Goal: Task Accomplishment & Management: Complete application form

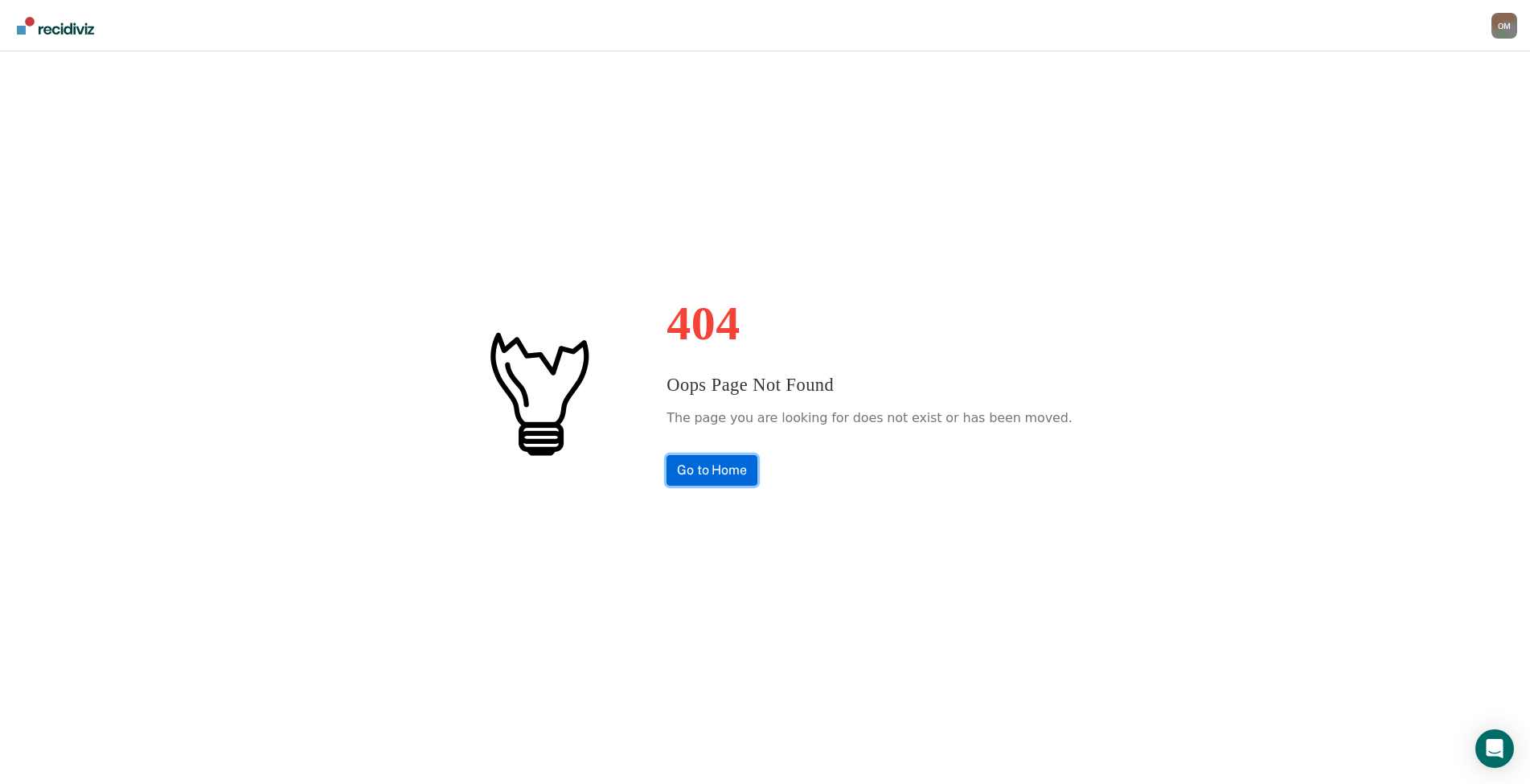
click at [753, 467] on link "Go to Home" at bounding box center [712, 470] width 91 height 31
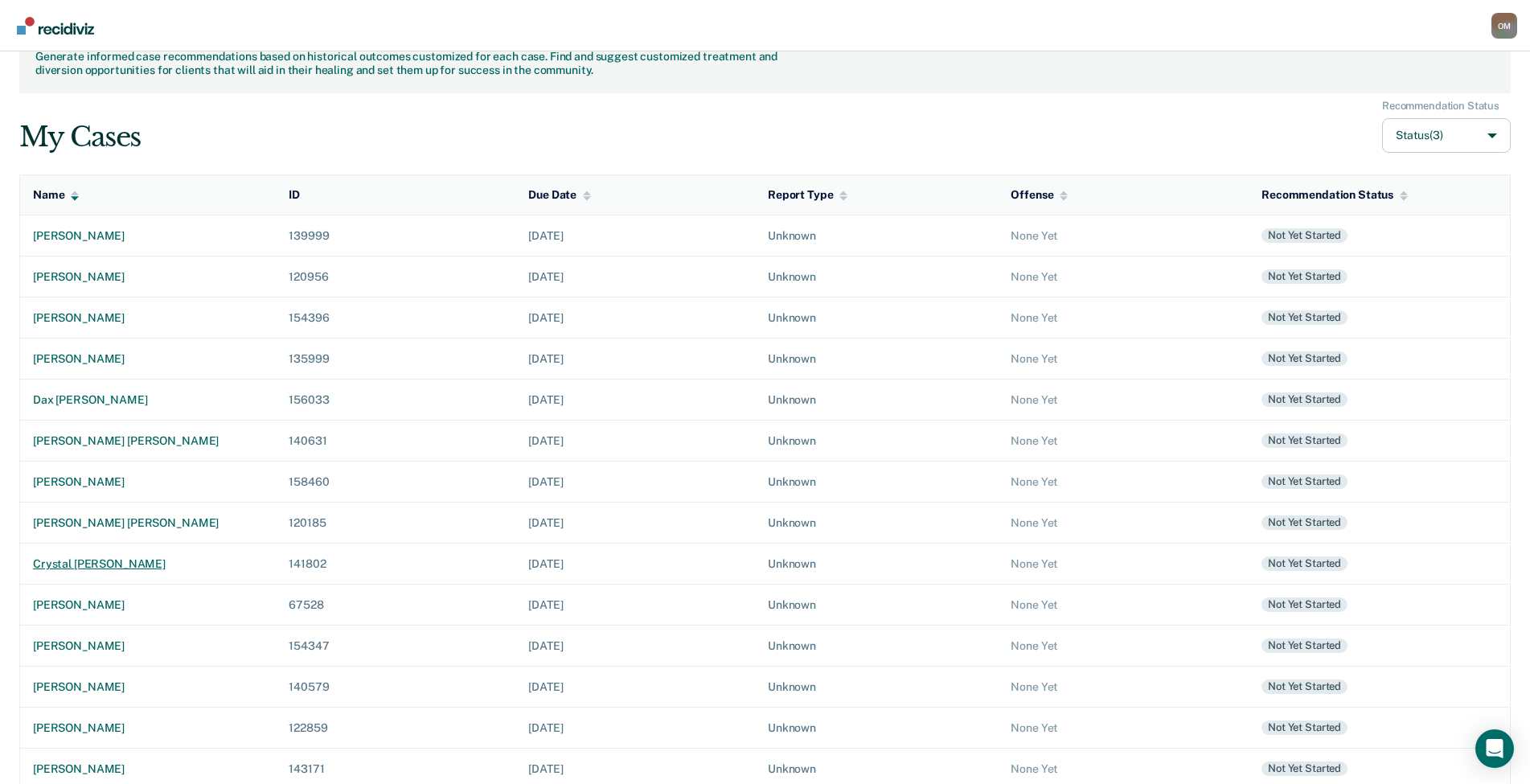
scroll to position [80, 0]
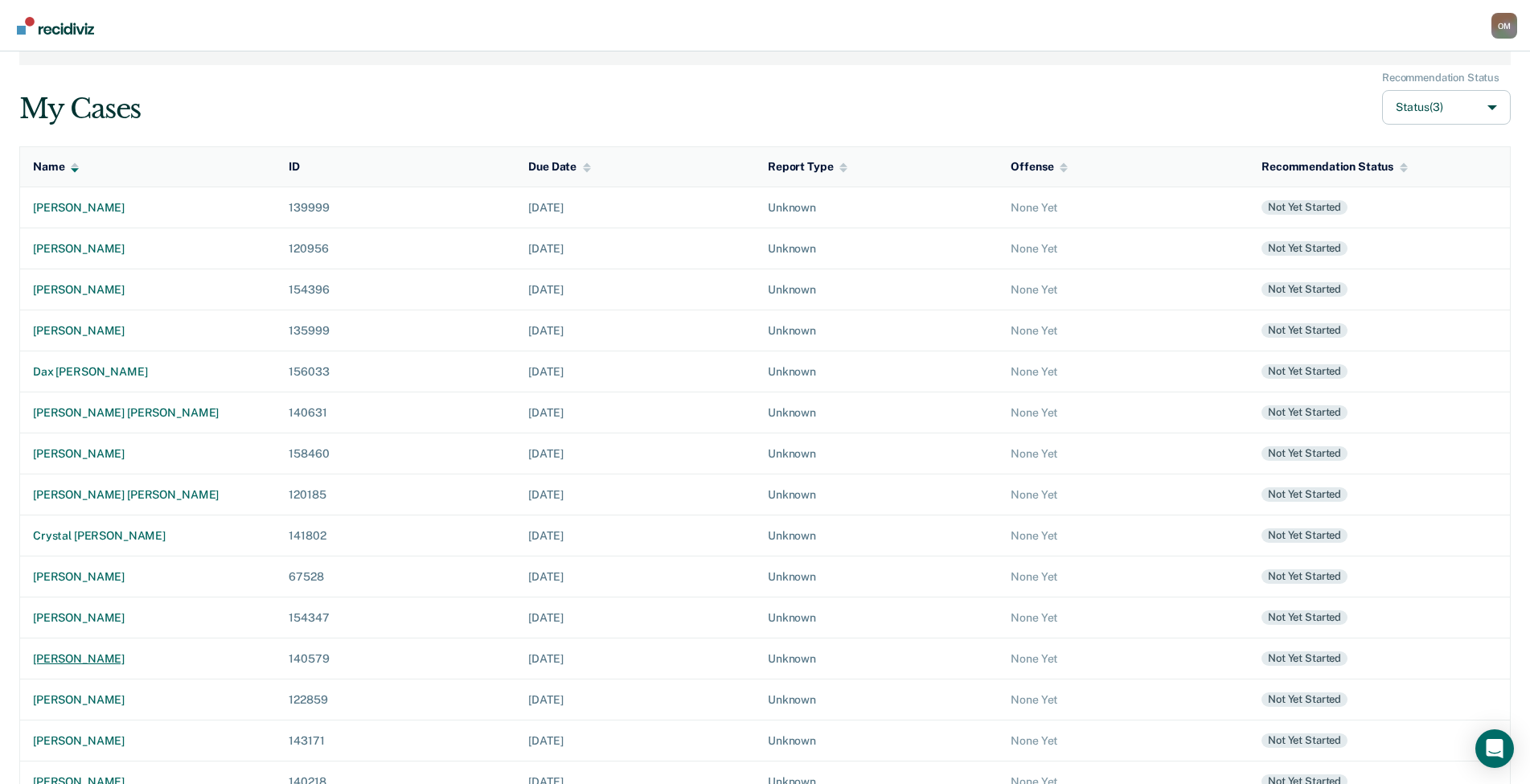
click at [98, 660] on div "nancy lee lewis" at bounding box center [147, 658] width 230 height 14
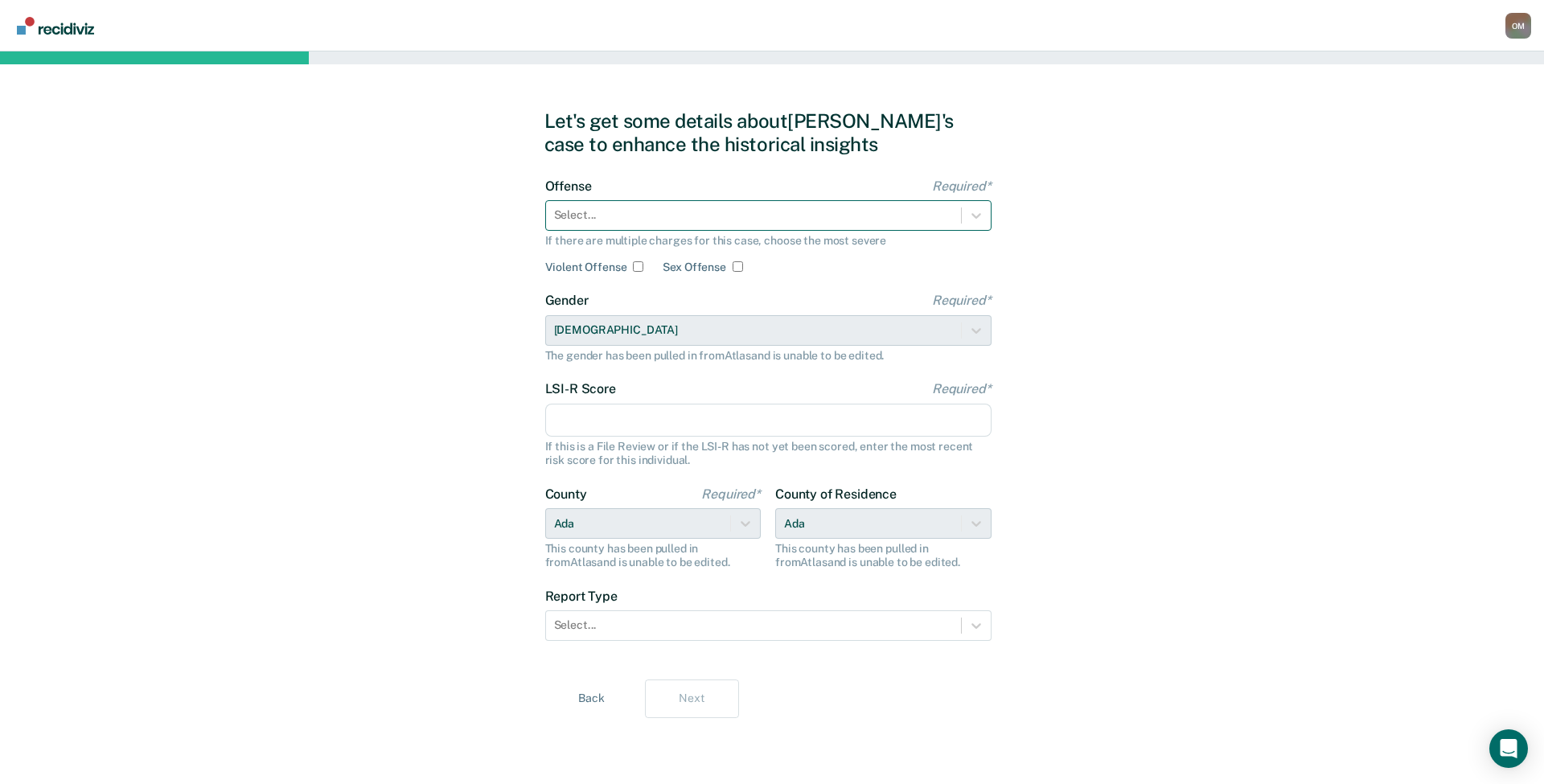
click at [795, 217] on div at bounding box center [754, 215] width 399 height 17
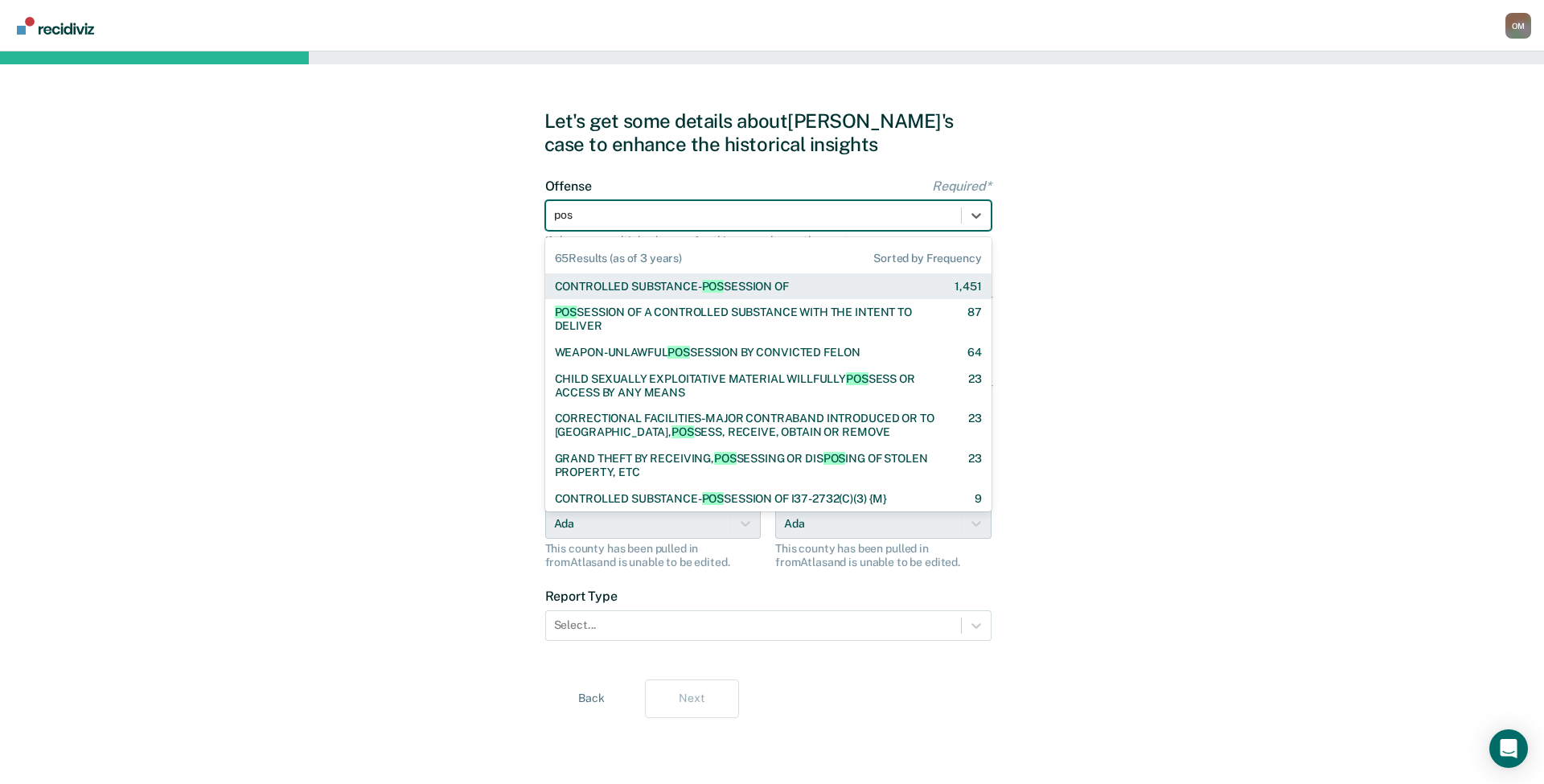
type input "poss"
click at [757, 284] on div "CONTROLLED SUBSTANCE- POSS ESSION OF" at bounding box center [672, 286] width 234 height 14
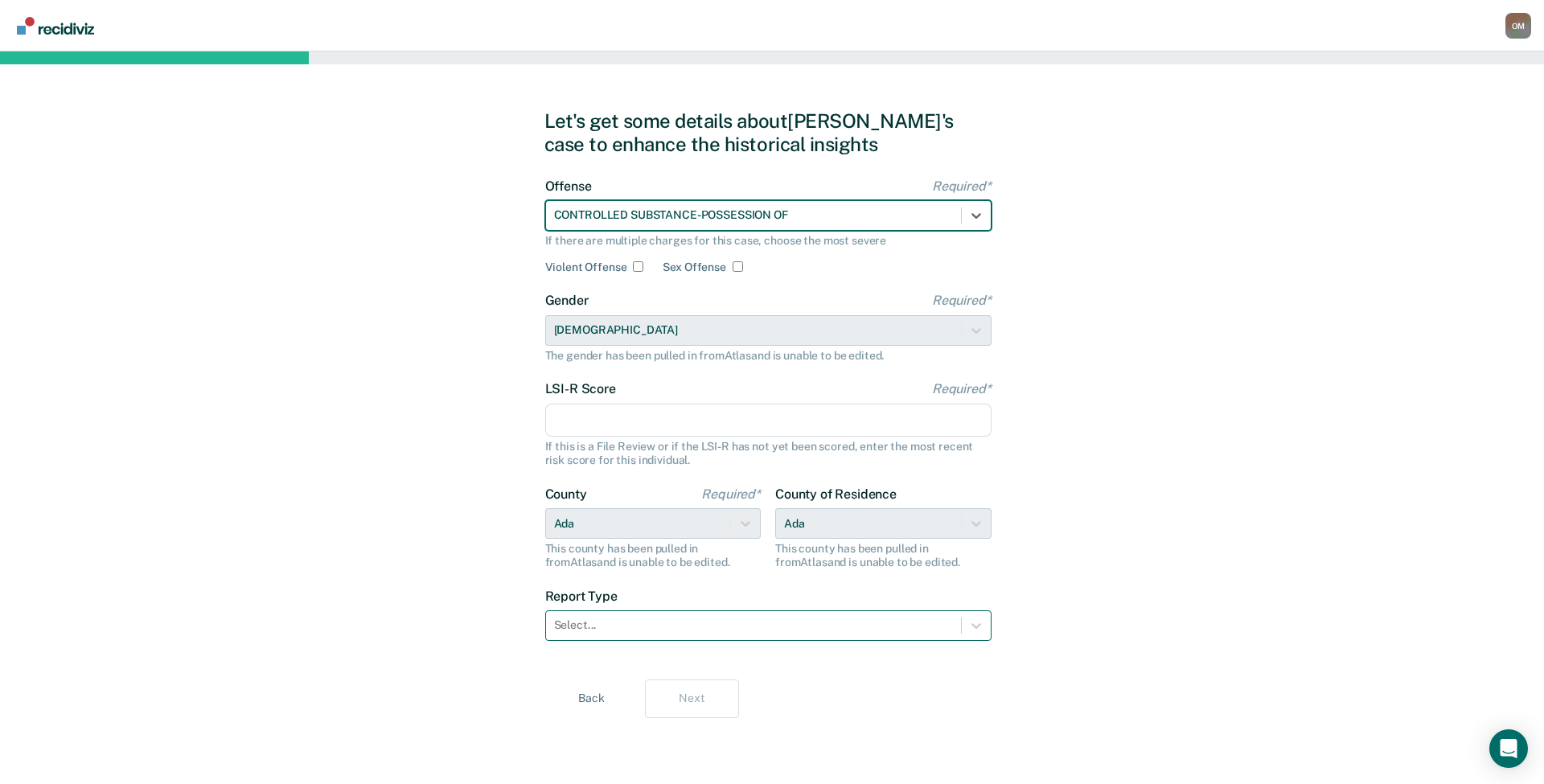
click at [700, 622] on div at bounding box center [754, 625] width 399 height 17
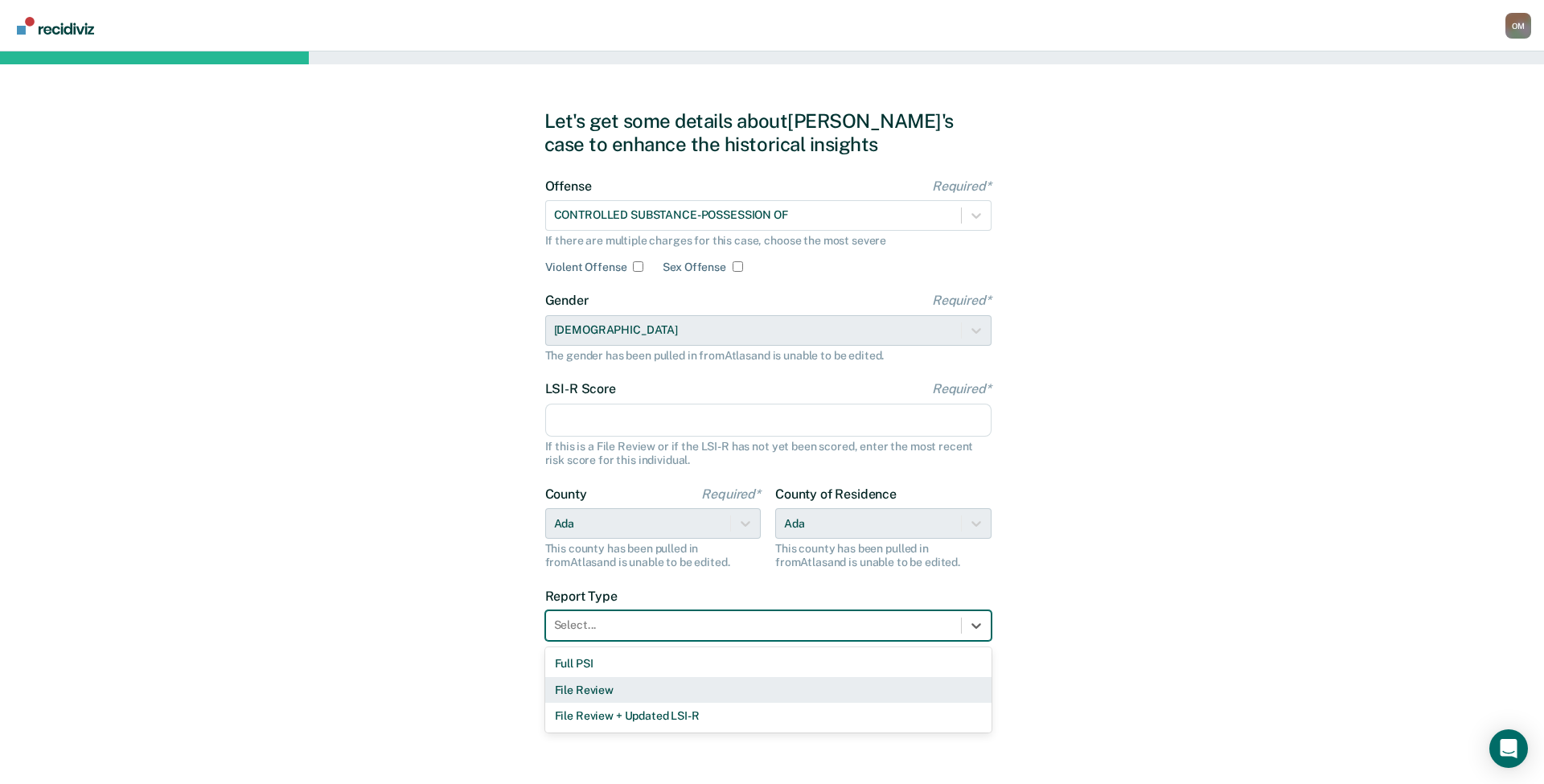
click at [675, 695] on div "File Review" at bounding box center [768, 689] width 446 height 27
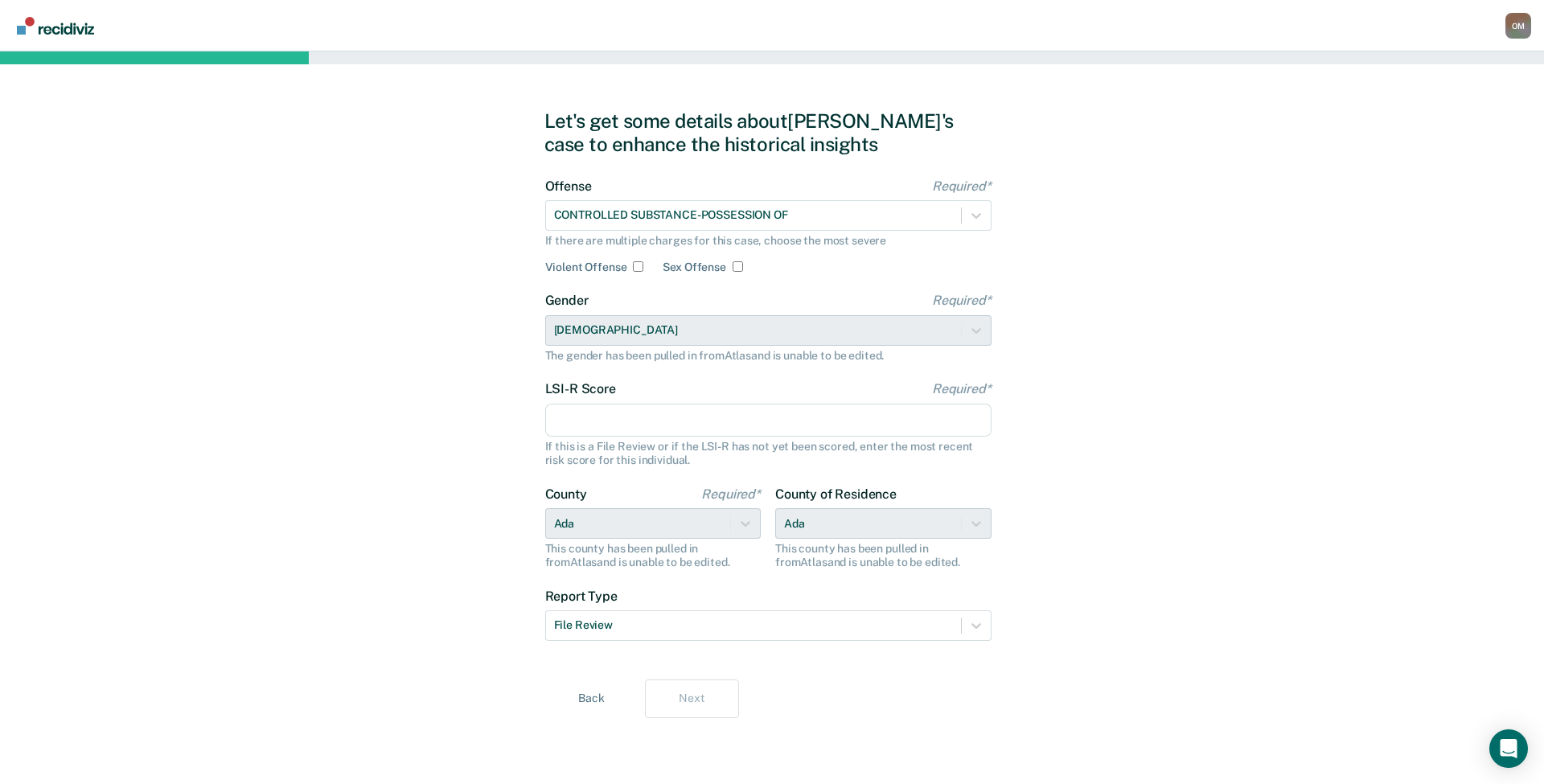
click at [618, 413] on input "LSI-R Score Required*" at bounding box center [768, 420] width 446 height 34
type input "23"
click at [705, 712] on button "Next" at bounding box center [692, 698] width 94 height 39
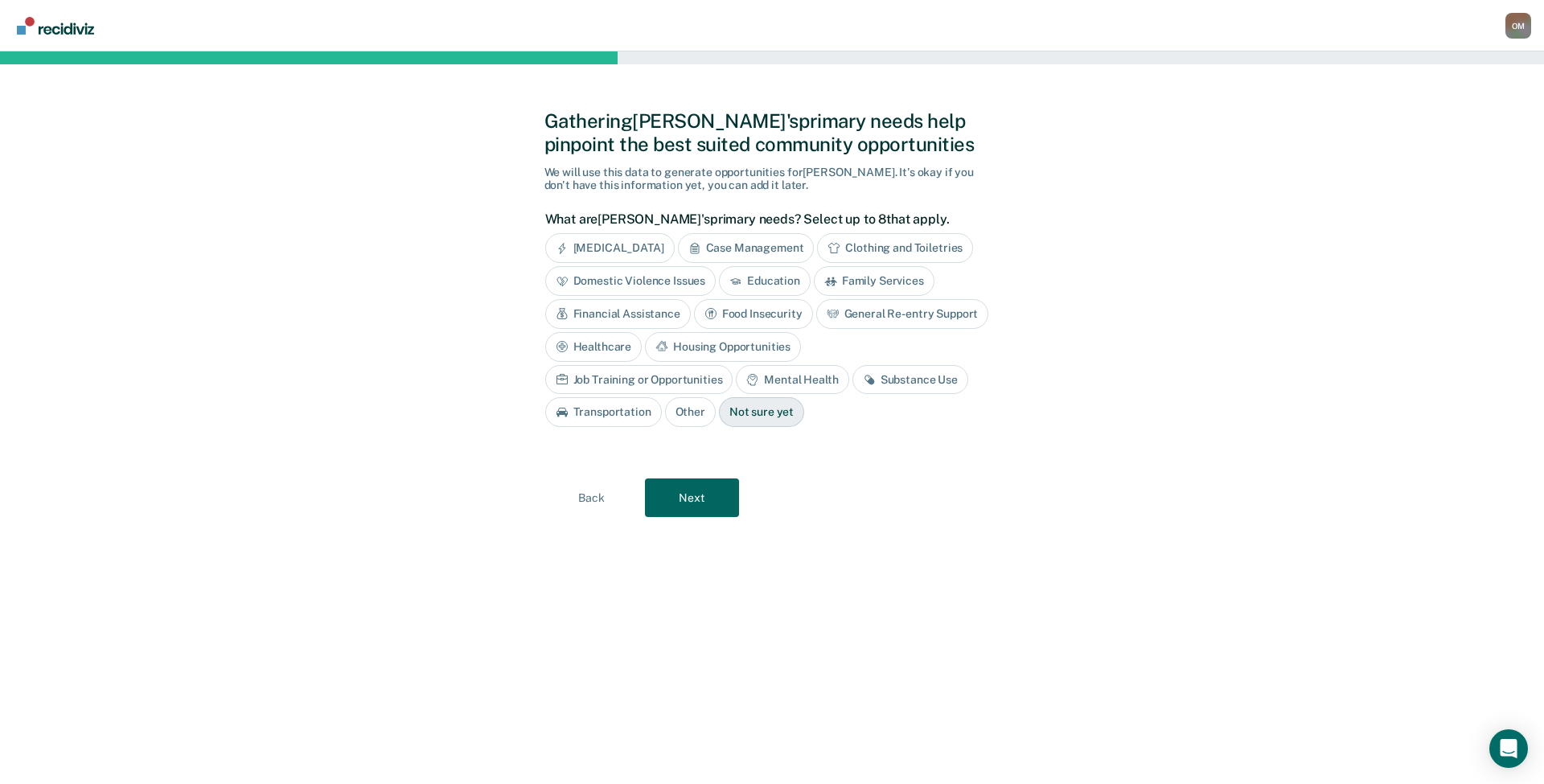
click at [852, 377] on div "Substance Use" at bounding box center [910, 379] width 116 height 30
click at [734, 364] on div "Job Training or Opportunities" at bounding box center [639, 379] width 188 height 30
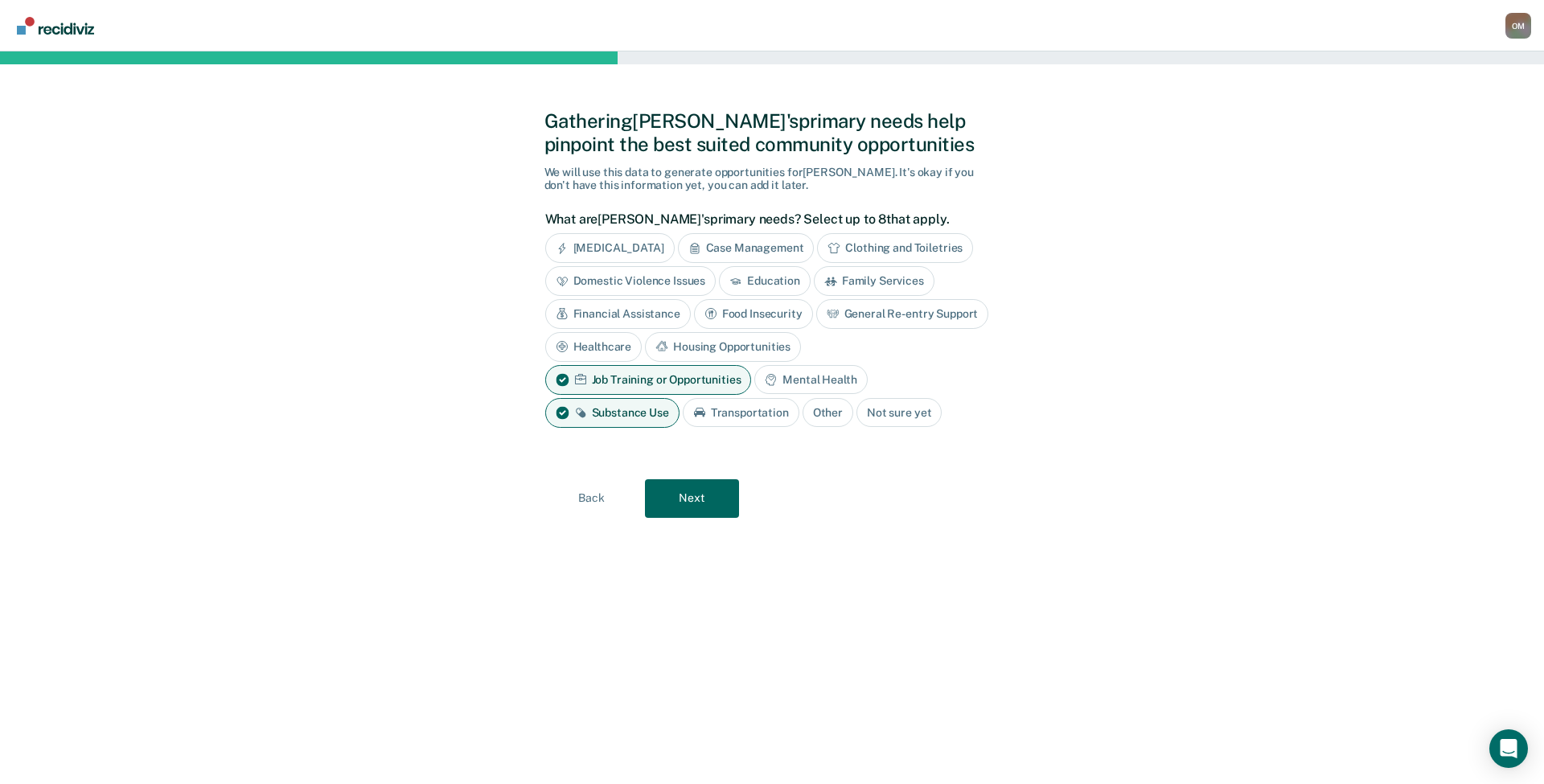
click at [813, 380] on div "Mental Health" at bounding box center [810, 379] width 113 height 30
click at [700, 506] on button "Next" at bounding box center [692, 498] width 94 height 39
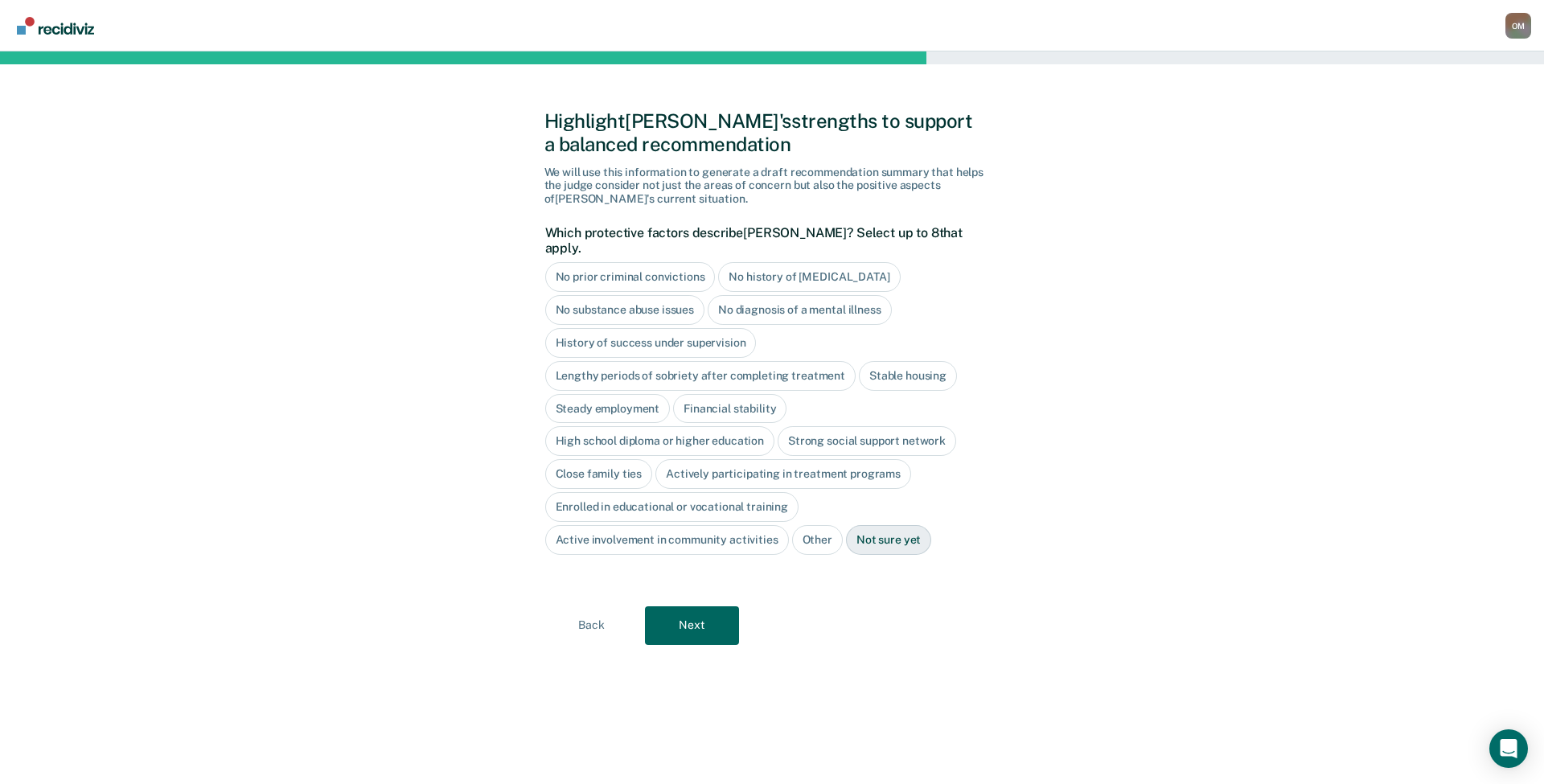
click at [885, 524] on div "Not sure yet" at bounding box center [889, 539] width 85 height 30
click at [609, 462] on div "Close family ties" at bounding box center [599, 474] width 108 height 30
click at [681, 620] on button "Next" at bounding box center [692, 625] width 94 height 39
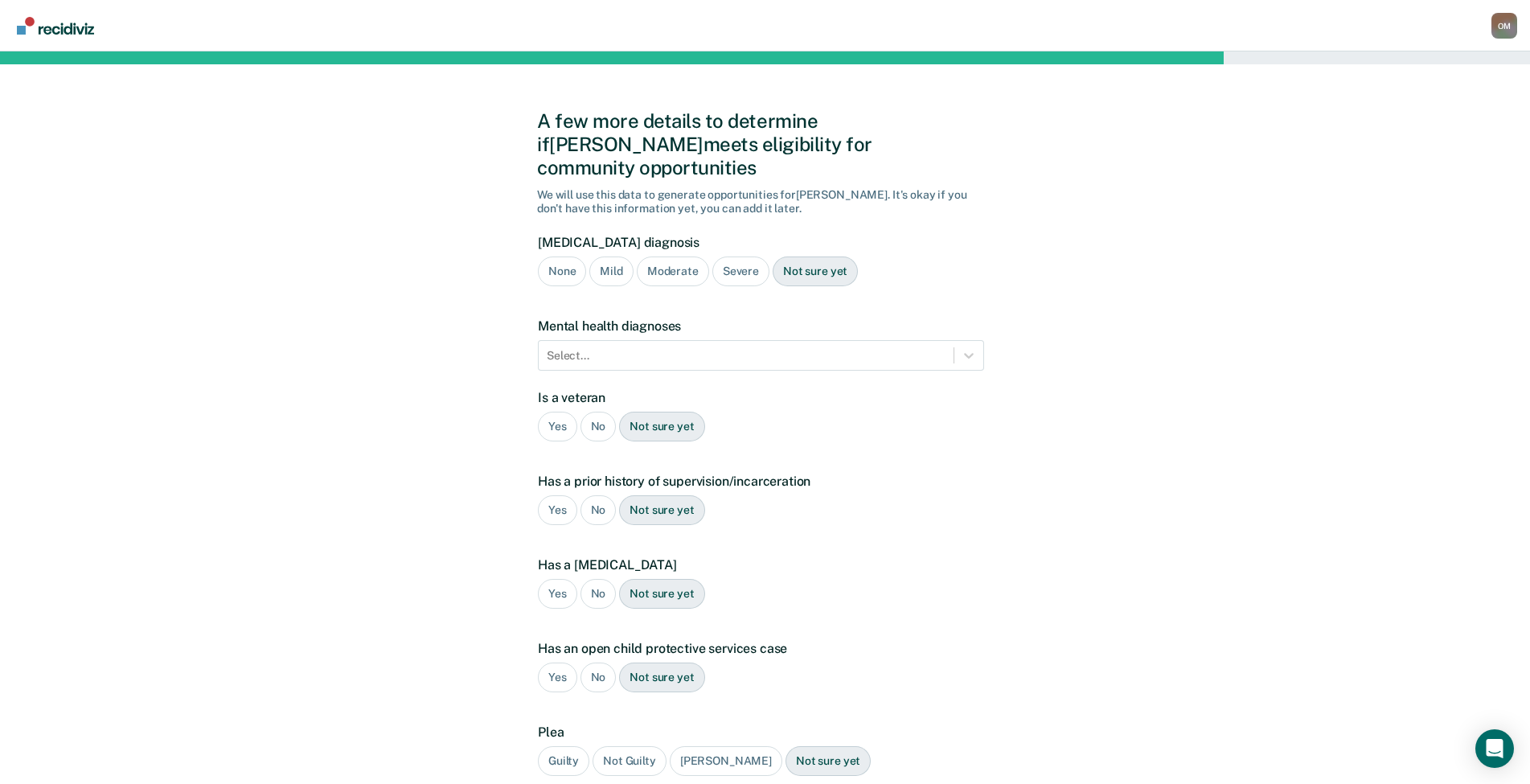
click at [804, 256] on div "Not sure yet" at bounding box center [814, 271] width 85 height 30
click at [701, 347] on div at bounding box center [747, 356] width 399 height 17
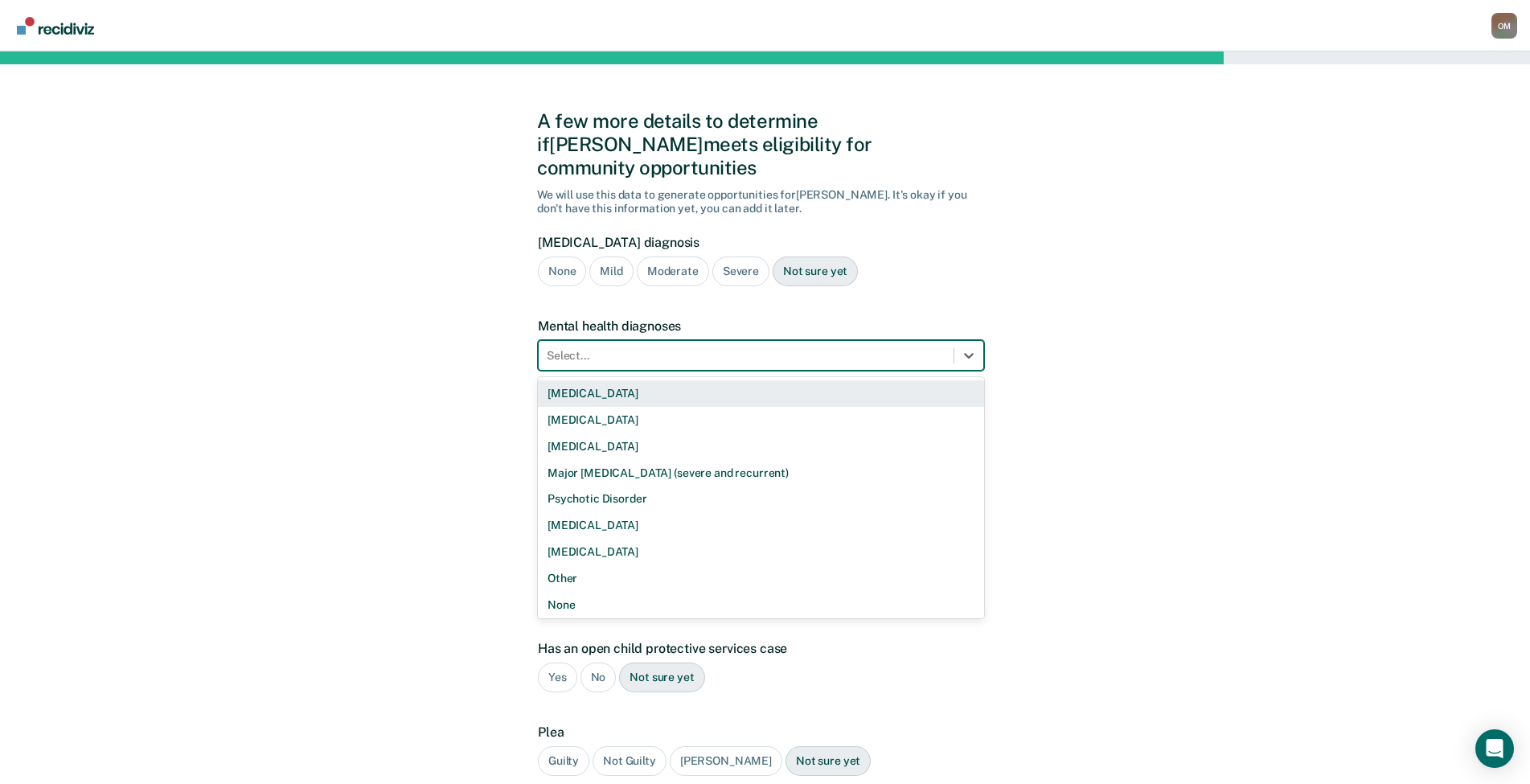
click at [734, 347] on div at bounding box center [747, 356] width 399 height 17
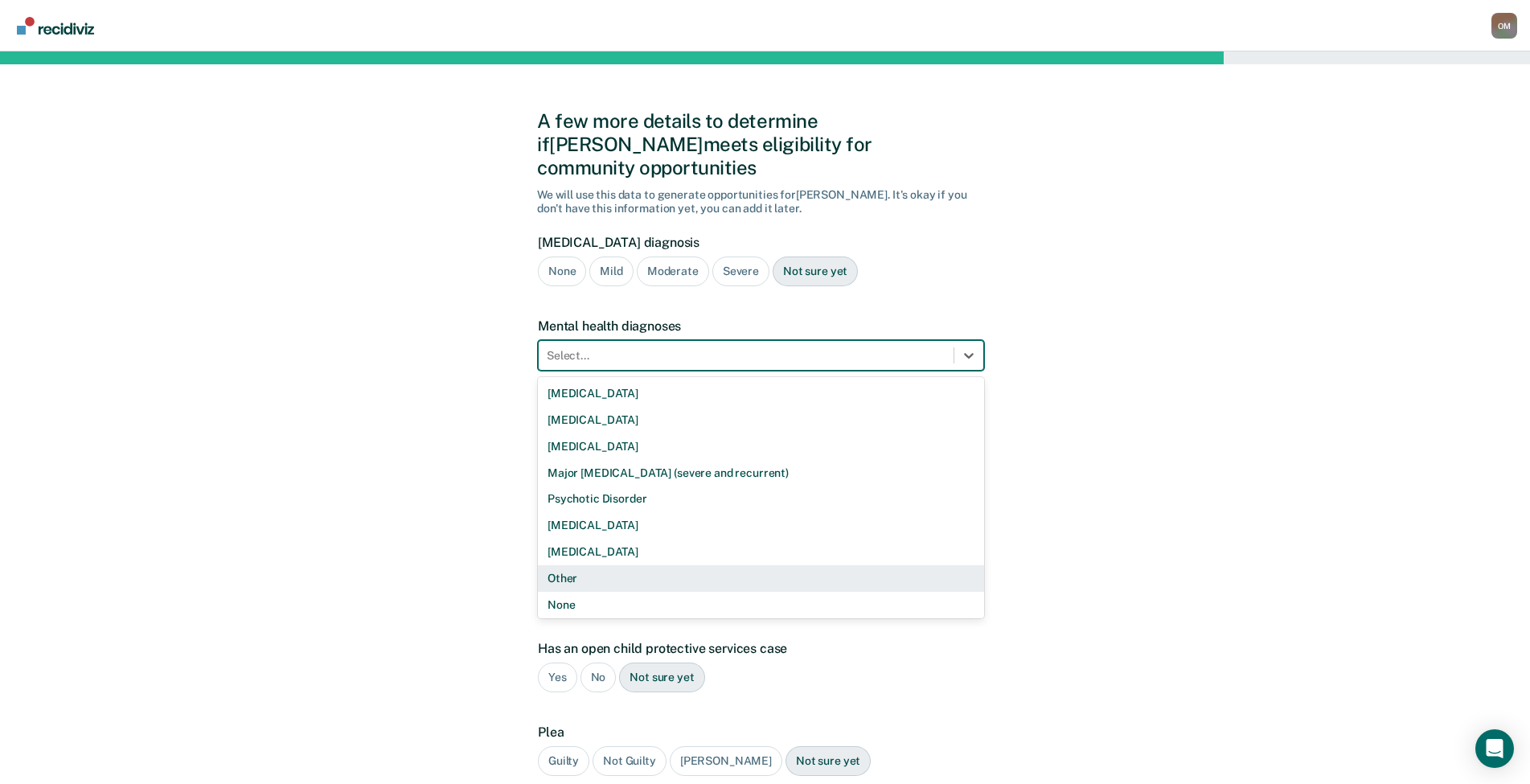
click at [684, 565] on div "Other" at bounding box center [760, 578] width 446 height 27
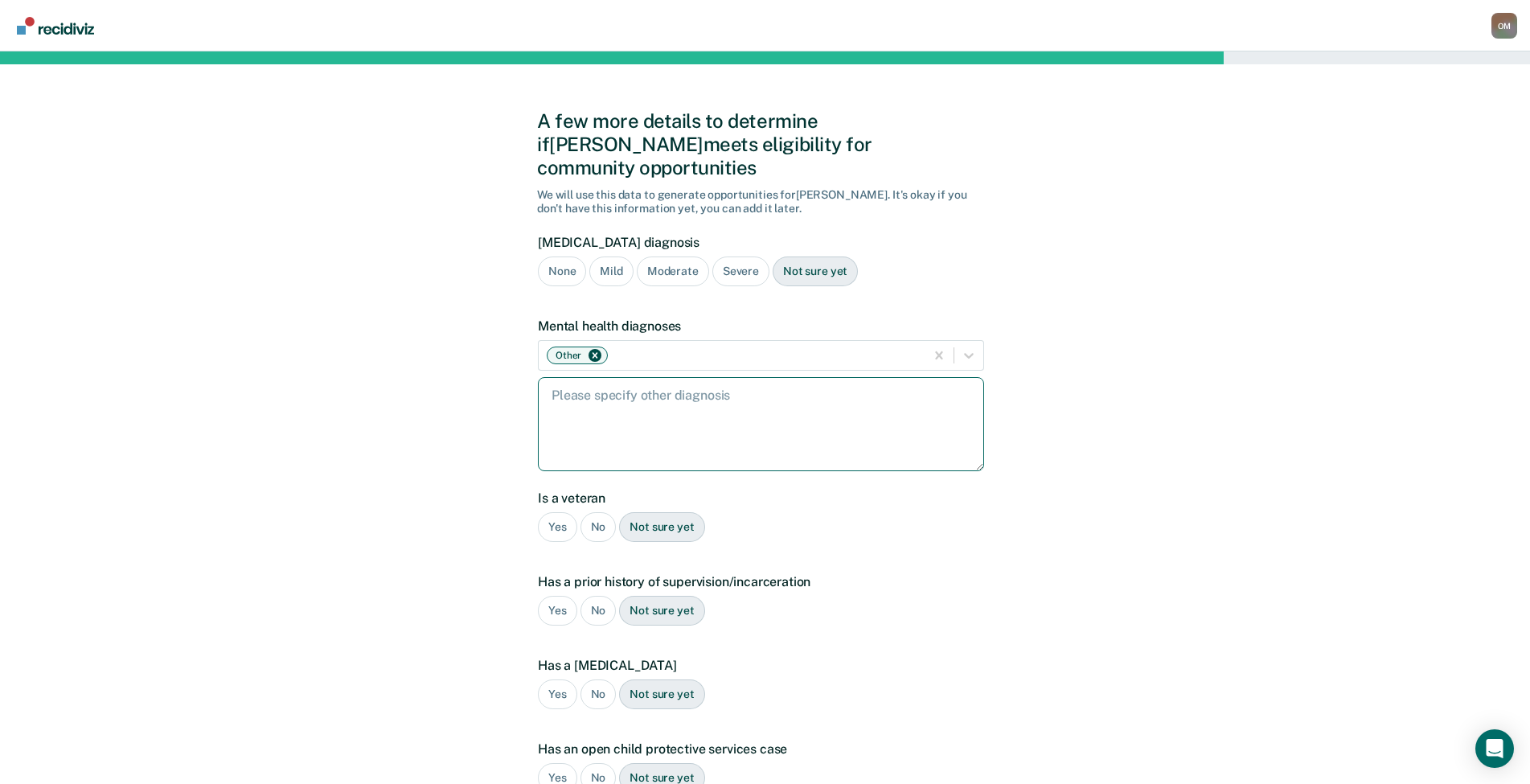
click at [682, 393] on textarea at bounding box center [760, 423] width 446 height 94
click at [575, 377] on textarea "anxirty ptsd" at bounding box center [760, 423] width 446 height 94
type textarea "anxiety ptsd"
click at [599, 512] on div "No" at bounding box center [599, 527] width 36 height 30
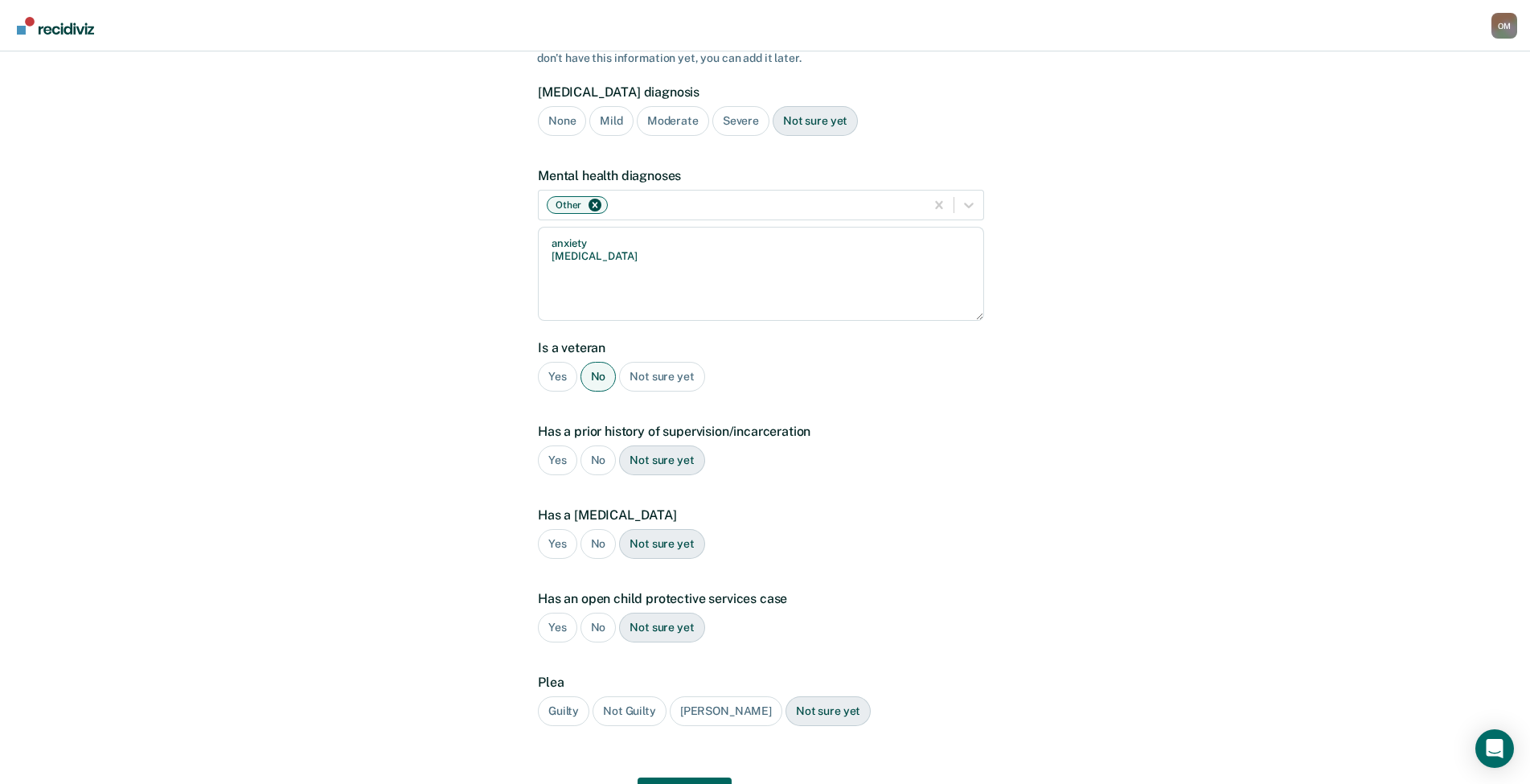
scroll to position [161, 0]
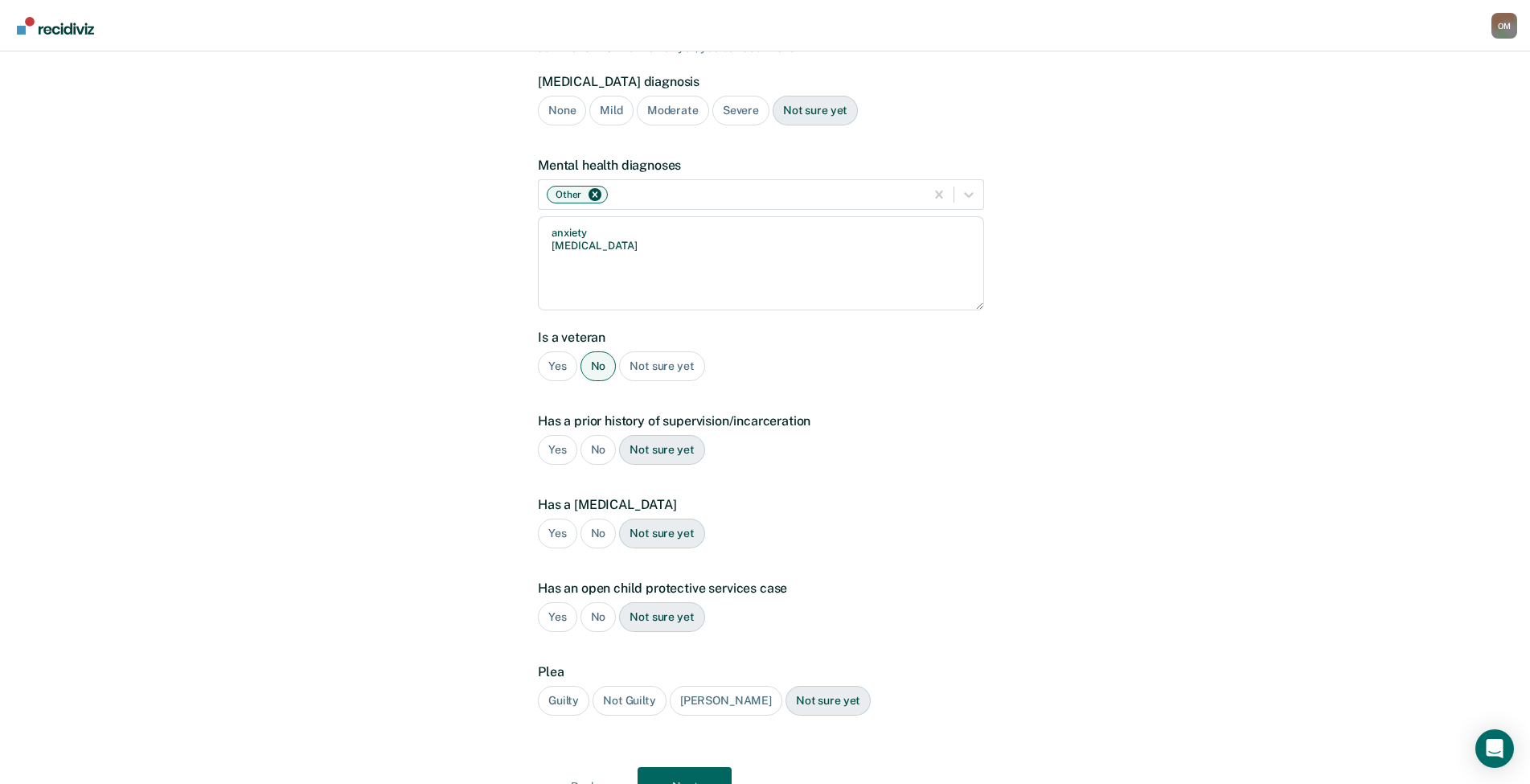
click at [555, 435] on div "Yes" at bounding box center [557, 450] width 40 height 30
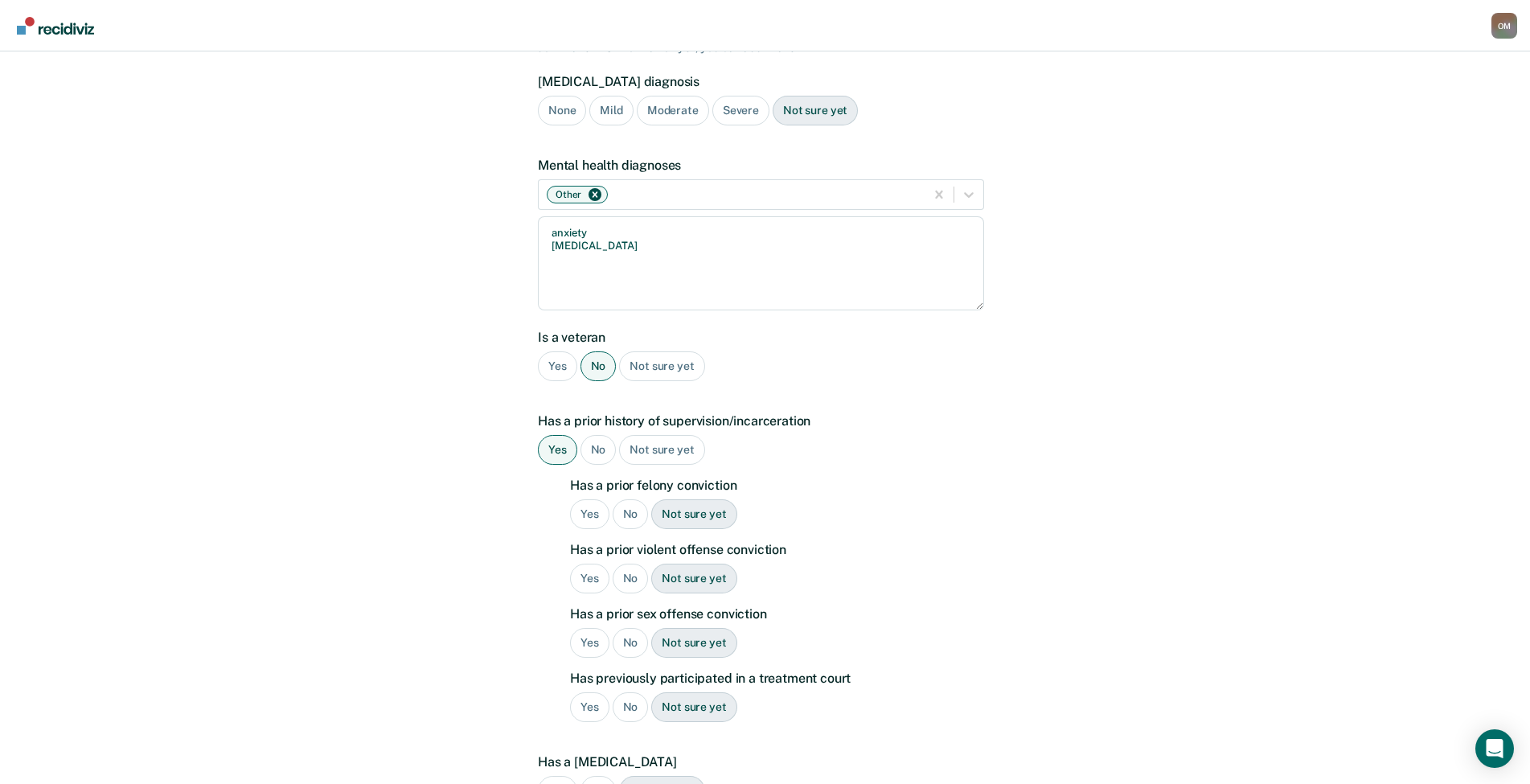
click at [587, 499] on div "Yes" at bounding box center [590, 514] width 40 height 30
click at [637, 563] on div "No" at bounding box center [630, 578] width 36 height 30
click at [628, 628] on div "No" at bounding box center [630, 642] width 36 height 30
click at [588, 692] on div "Yes" at bounding box center [590, 707] width 40 height 30
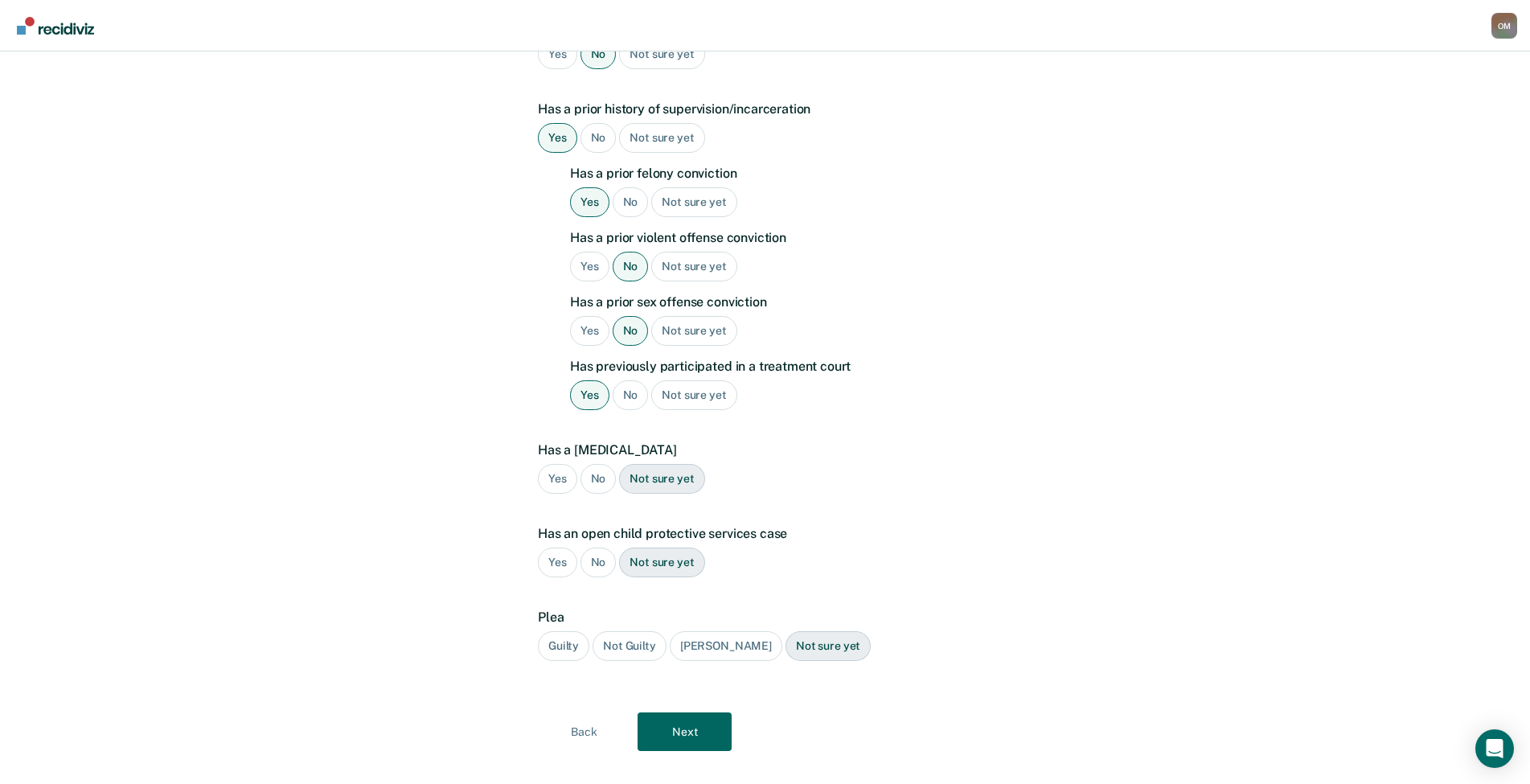
scroll to position [475, 0]
click at [599, 462] on div "No" at bounding box center [599, 477] width 36 height 30
click at [596, 546] on div "No" at bounding box center [599, 560] width 36 height 30
click at [569, 629] on div "Guilty" at bounding box center [563, 644] width 52 height 30
click at [671, 710] on button "Next" at bounding box center [684, 729] width 94 height 39
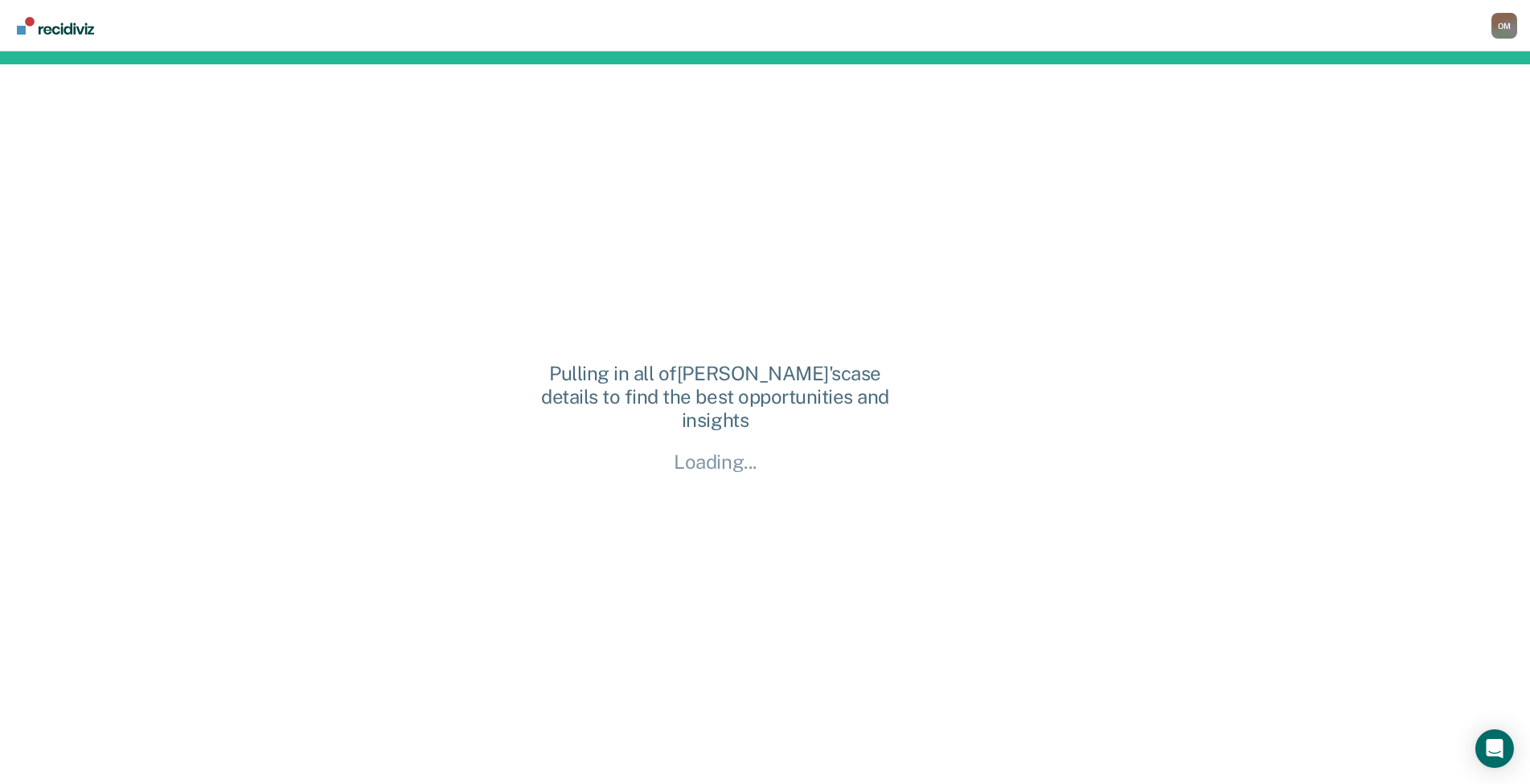
scroll to position [0, 0]
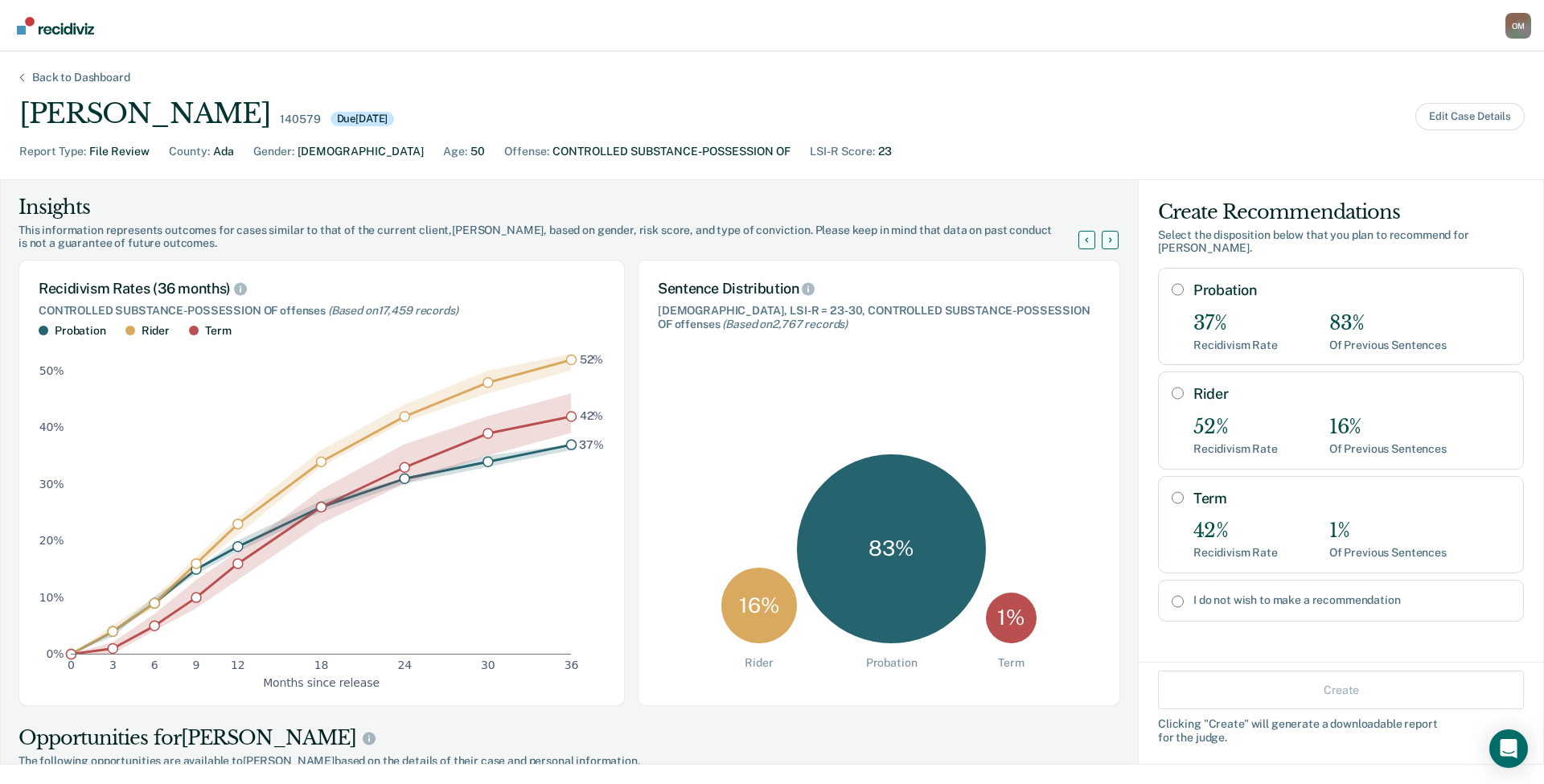
click at [1172, 491] on input "Term" at bounding box center [1178, 497] width 12 height 13
radio input "true"
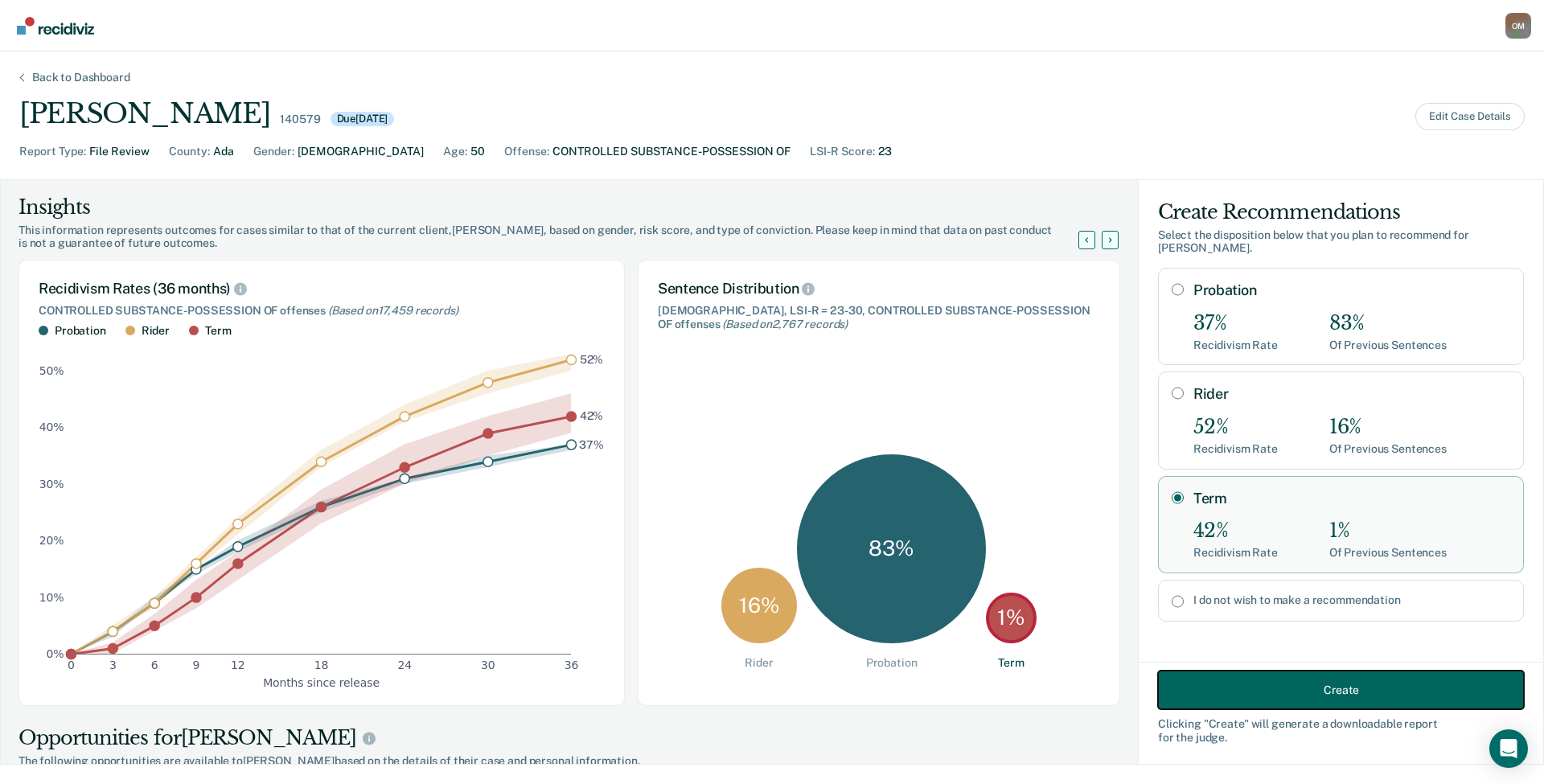
click at [1246, 691] on button "Create" at bounding box center [1340, 689] width 366 height 39
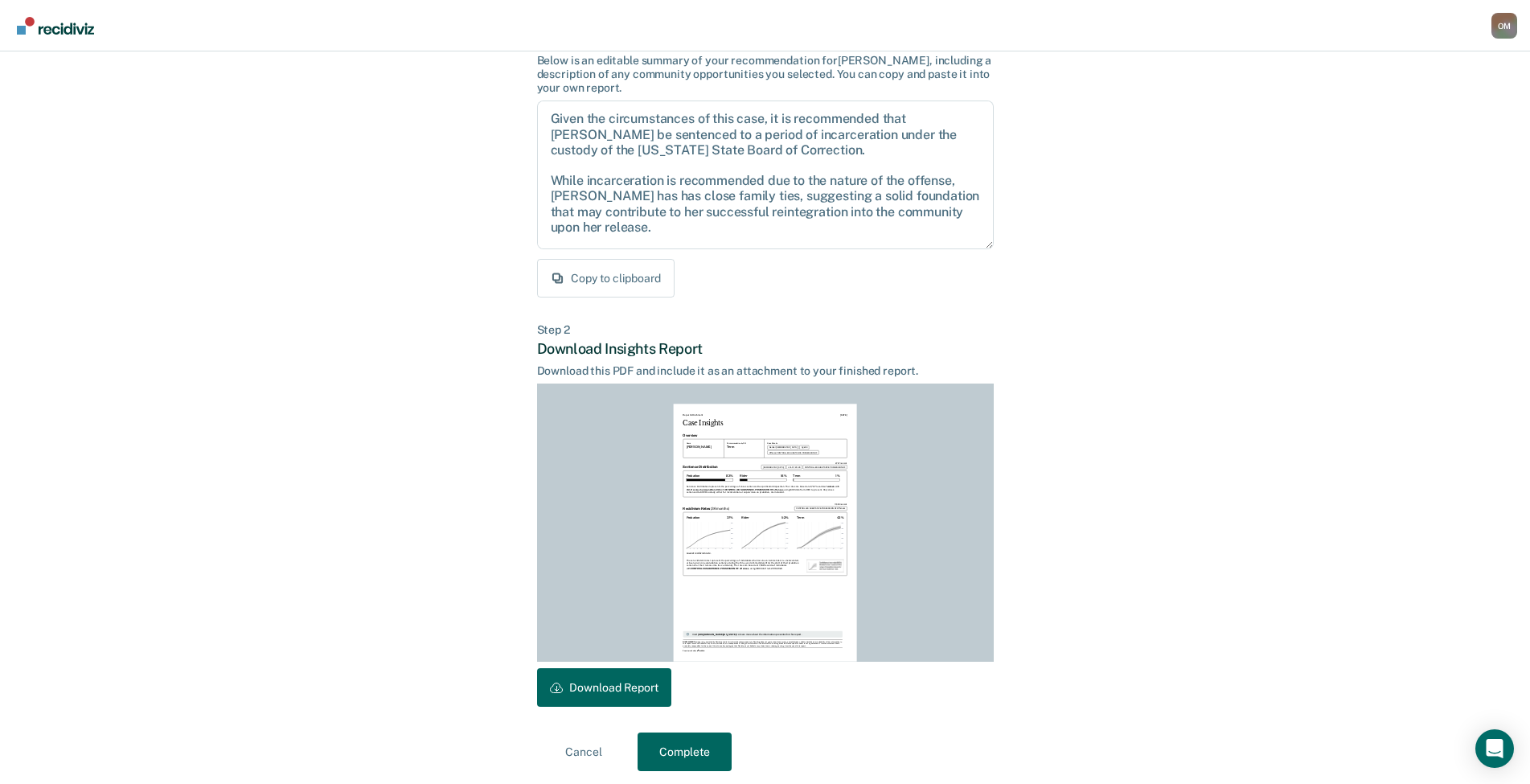
scroll to position [132, 0]
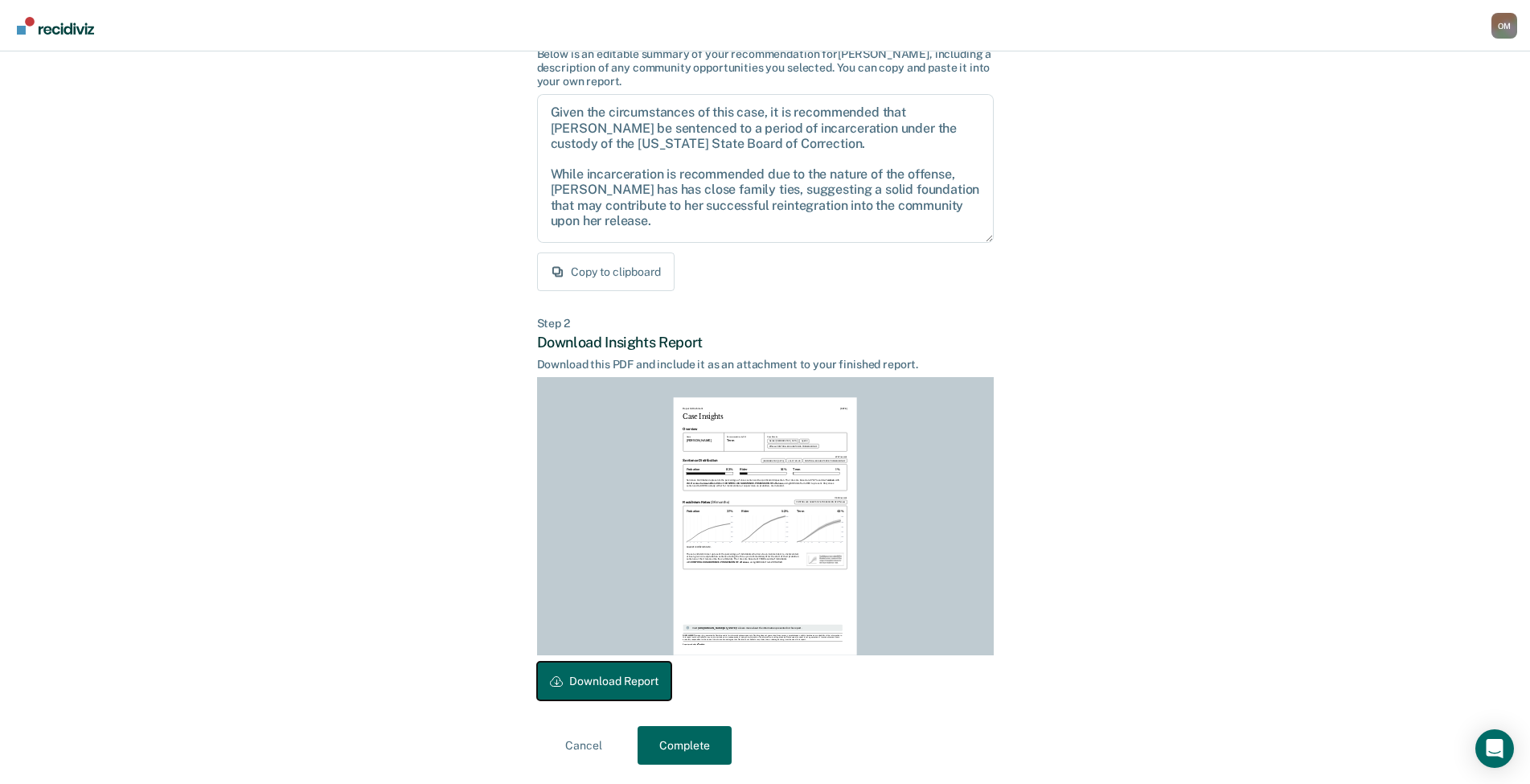
click at [635, 684] on button "Download Report" at bounding box center [605, 680] width 134 height 39
click at [681, 747] on button "Complete" at bounding box center [684, 744] width 94 height 39
